Goal: Check status: Check status

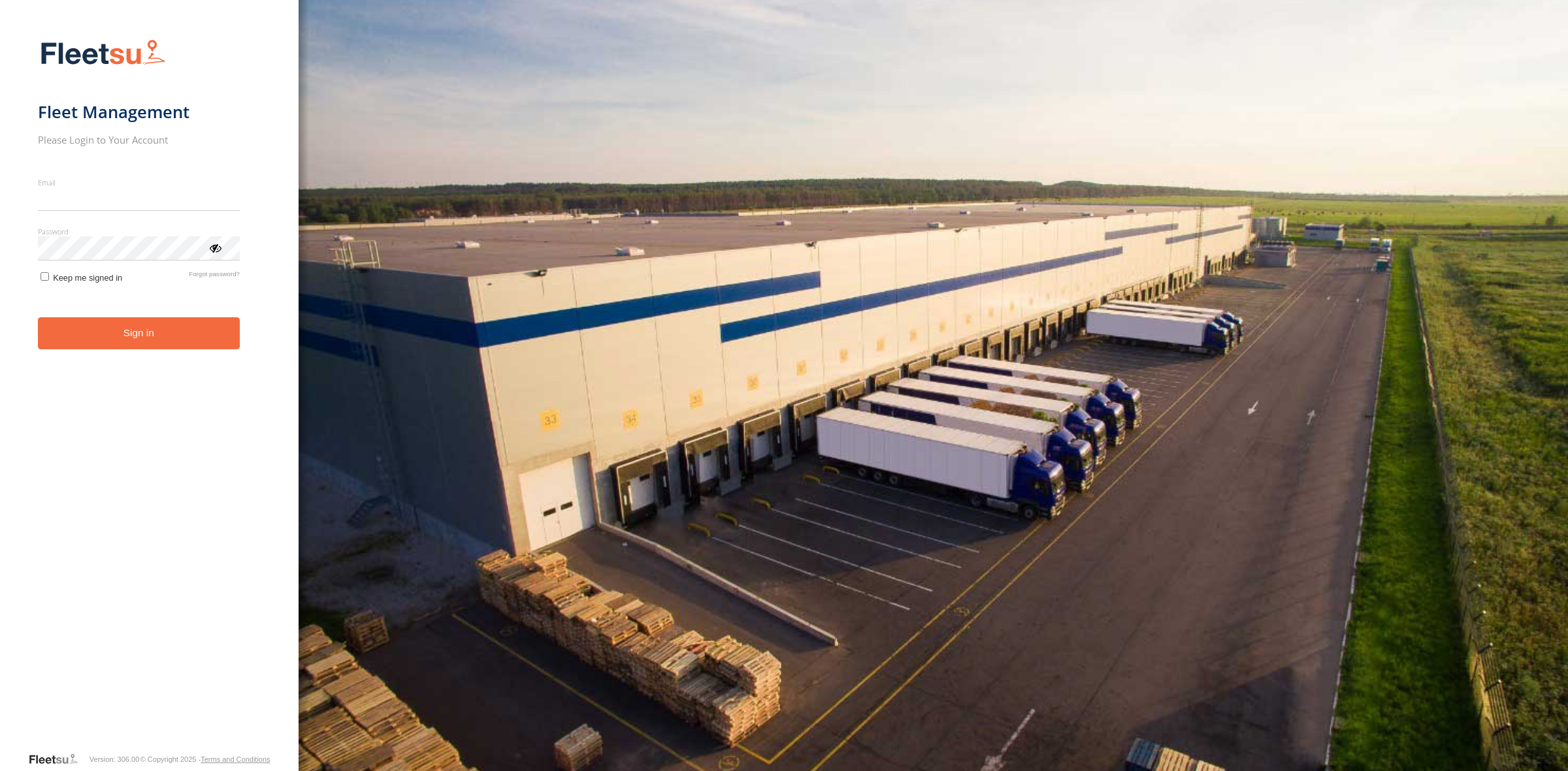
type input "**********"
click at [112, 347] on button "Sign in" at bounding box center [138, 333] width 202 height 32
